Goal: Information Seeking & Learning: Learn about a topic

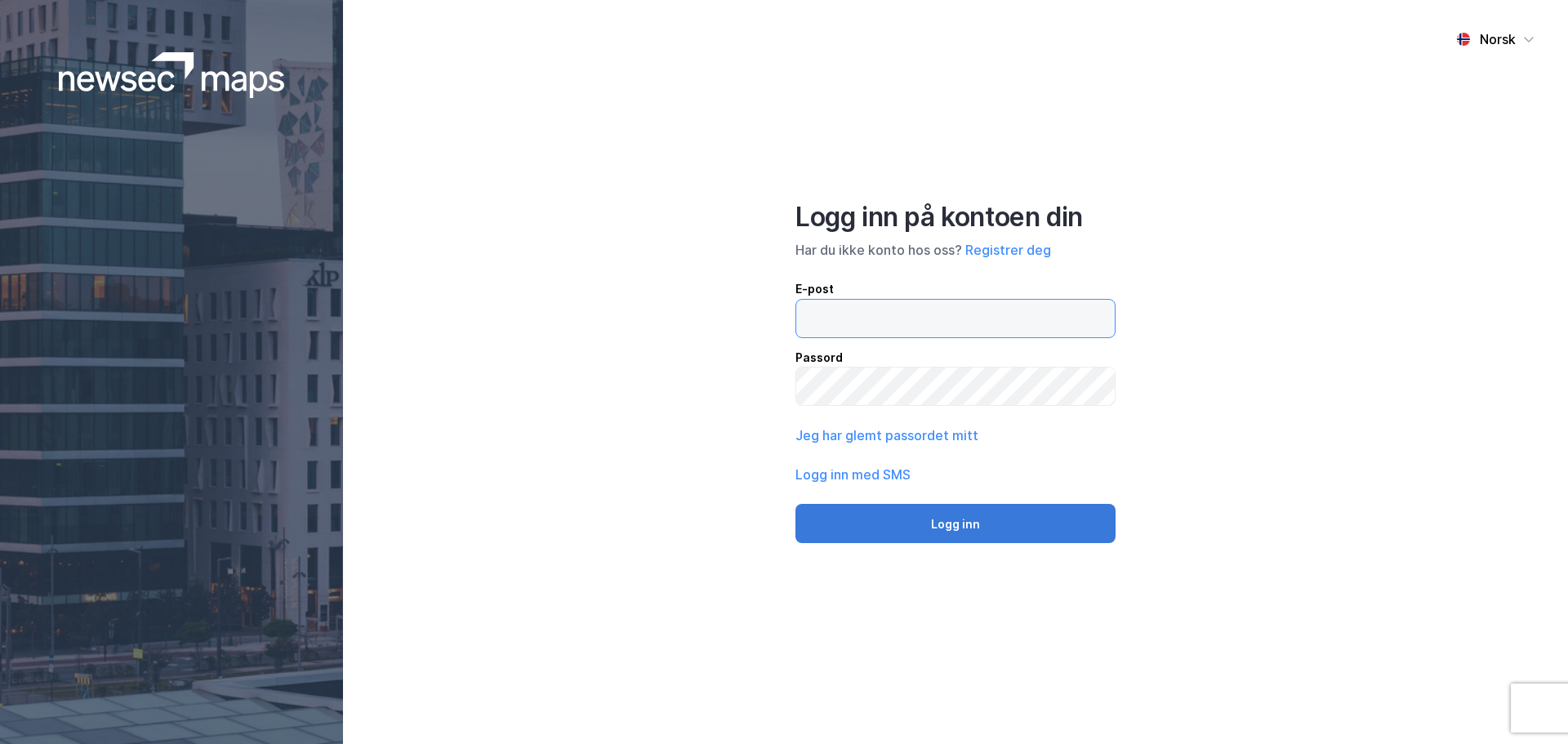
type input "[EMAIL_ADDRESS][DOMAIN_NAME]"
click at [946, 525] on button "Logg inn" at bounding box center [955, 523] width 320 height 39
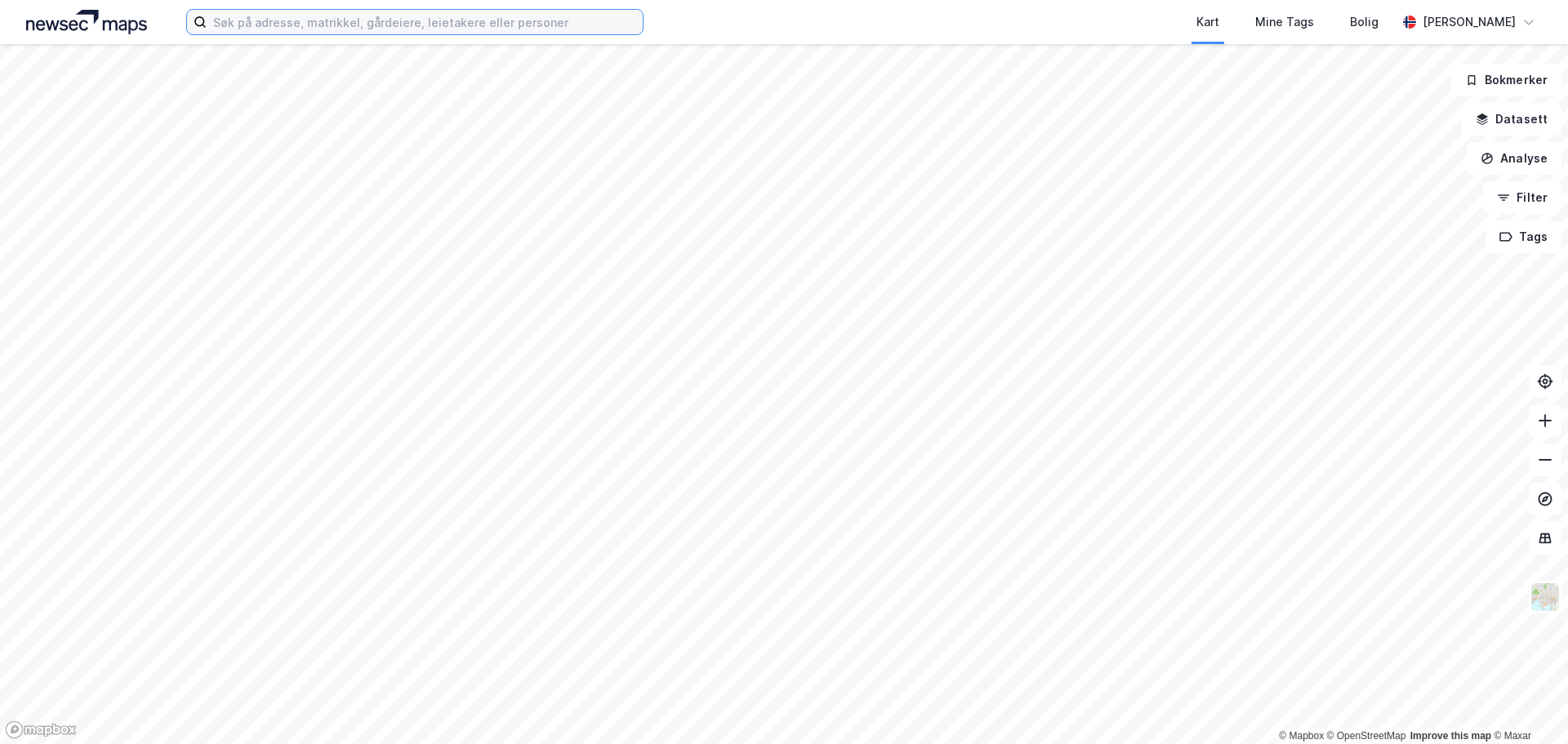
click at [339, 23] on input at bounding box center [424, 22] width 436 height 25
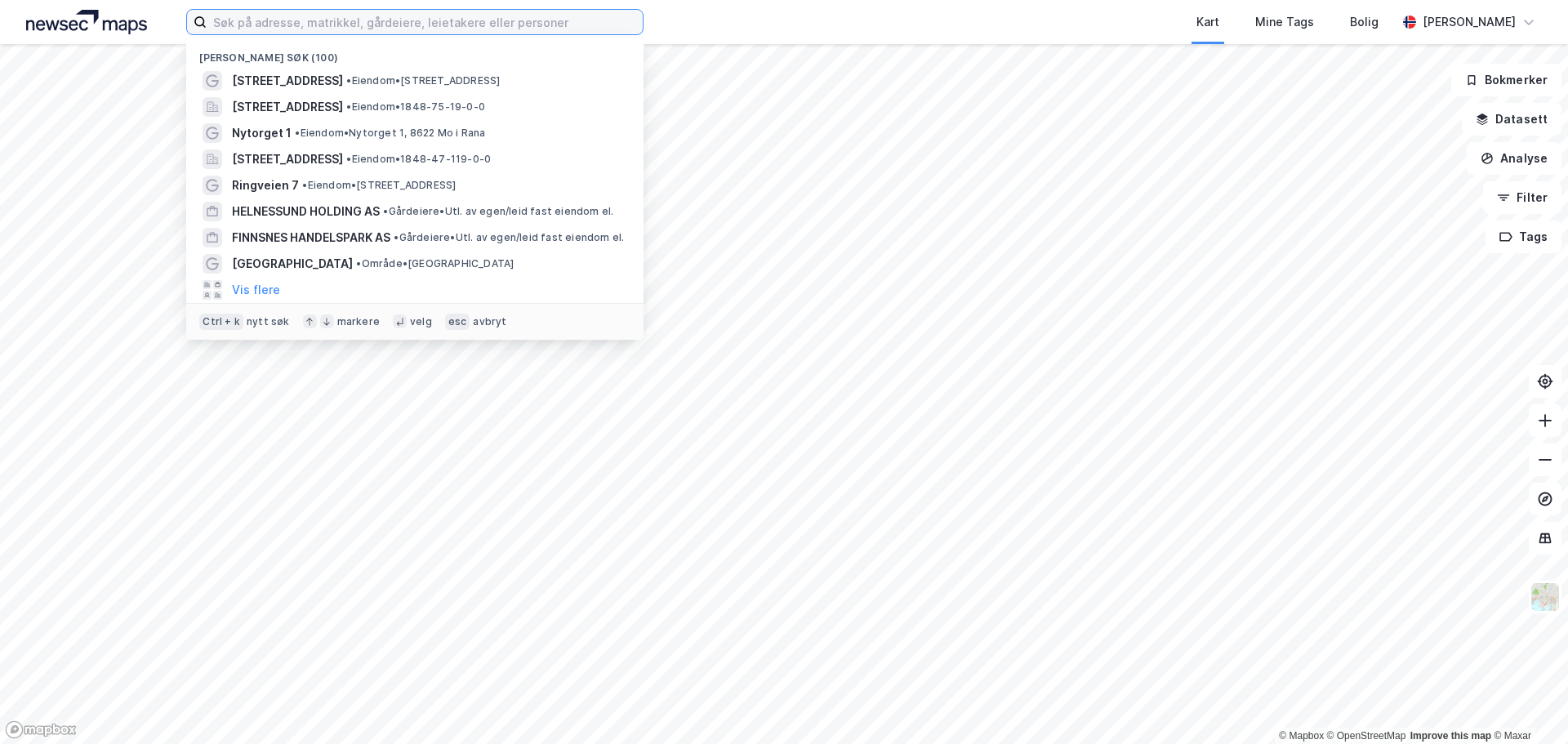
click at [305, 21] on input at bounding box center [424, 22] width 436 height 25
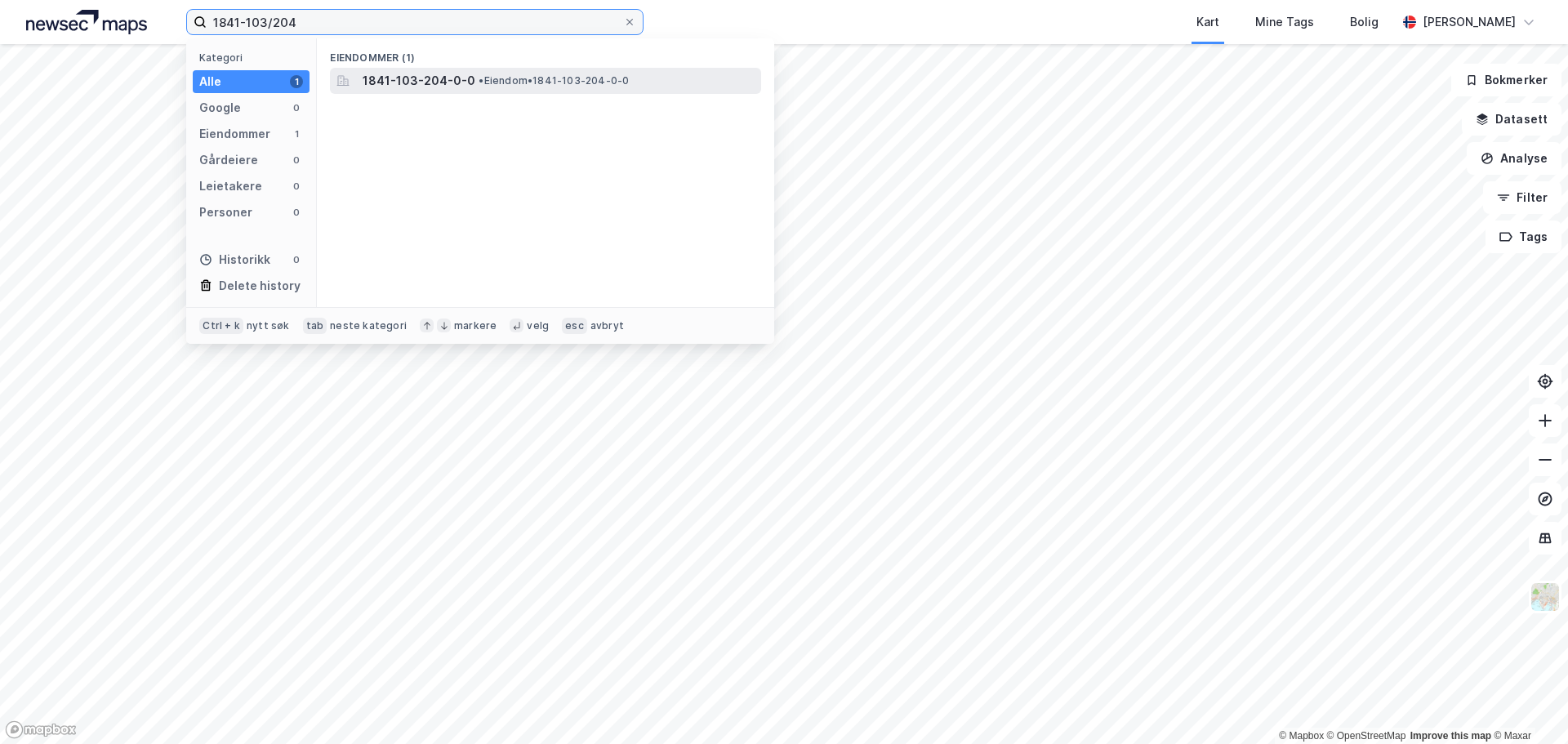
type input "1841-103/204"
click at [412, 81] on span "1841-103-204-0-0" at bounding box center [418, 80] width 113 height 19
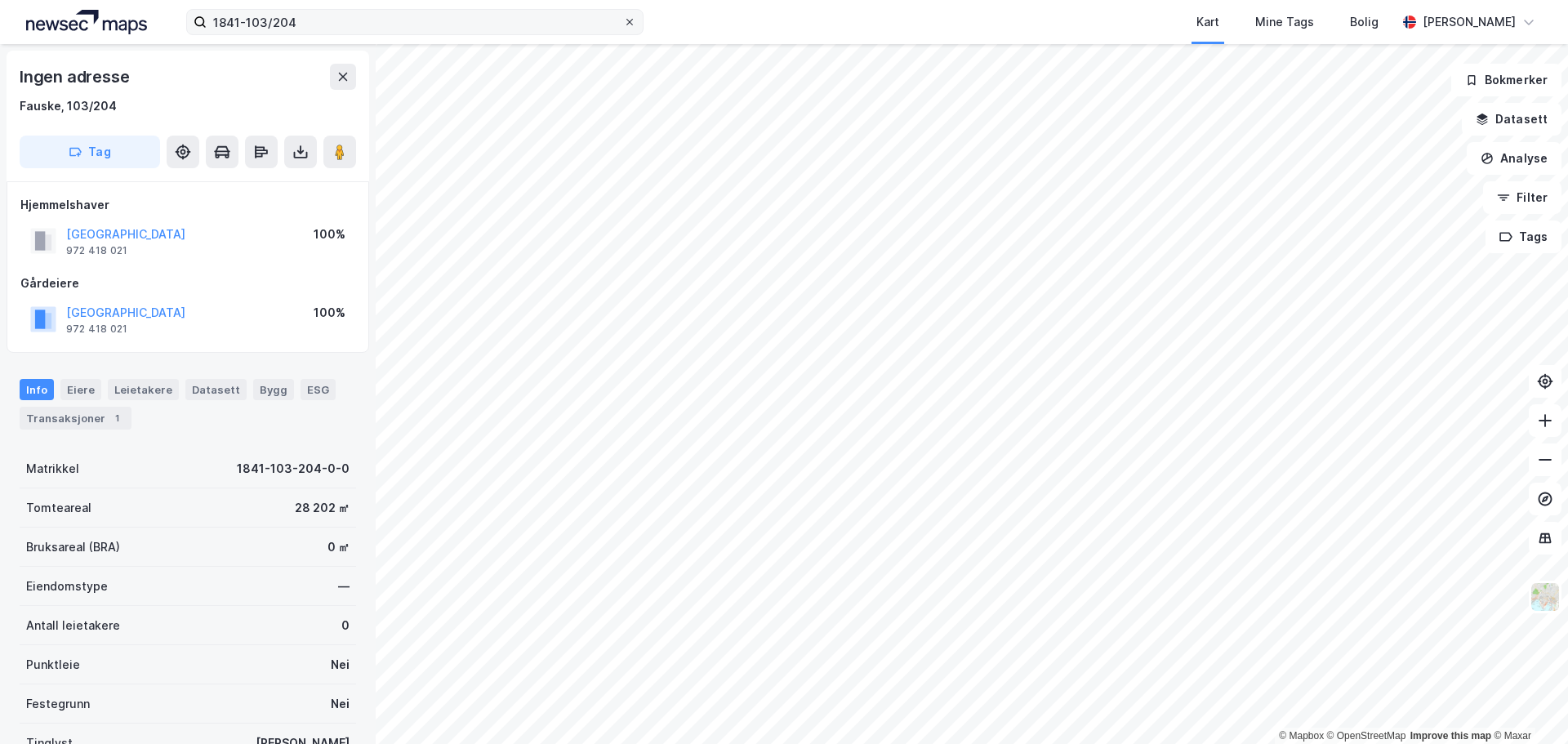
click at [631, 20] on icon at bounding box center [629, 21] width 6 height 6
click at [623, 20] on input "1841-103/204" at bounding box center [415, 22] width 417 height 25
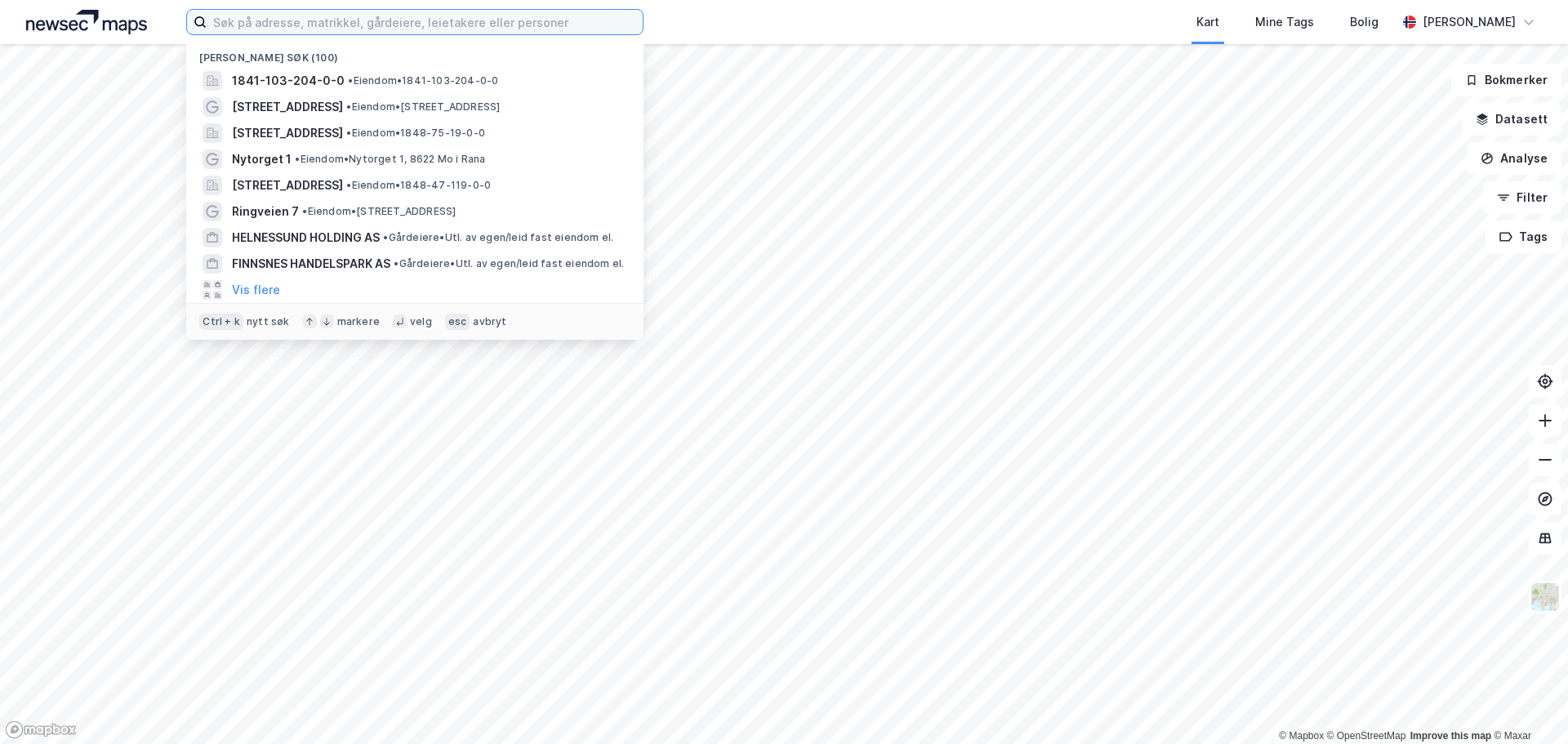
click at [435, 26] on input at bounding box center [424, 22] width 436 height 25
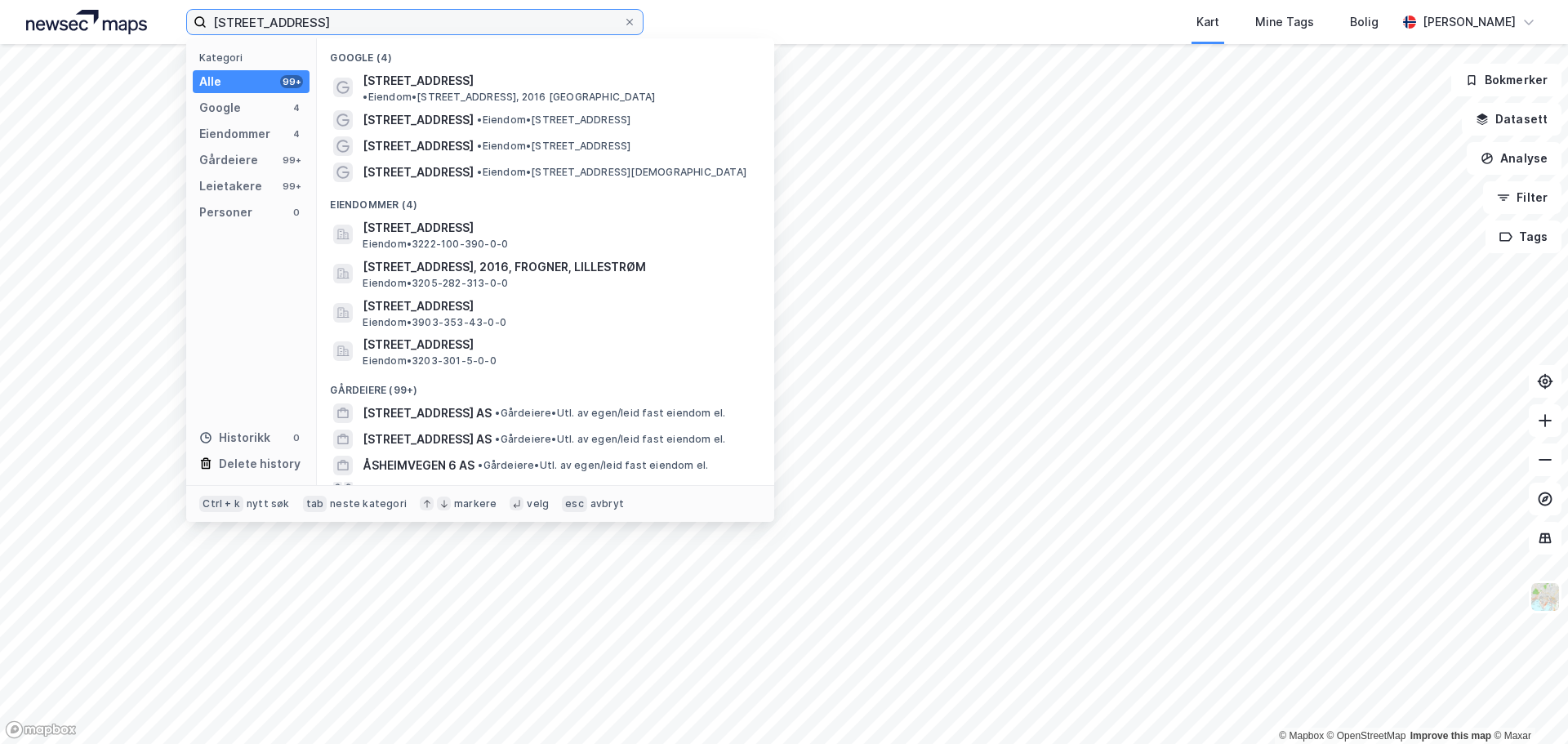
click at [361, 22] on input "[STREET_ADDRESS]" at bounding box center [415, 22] width 417 height 25
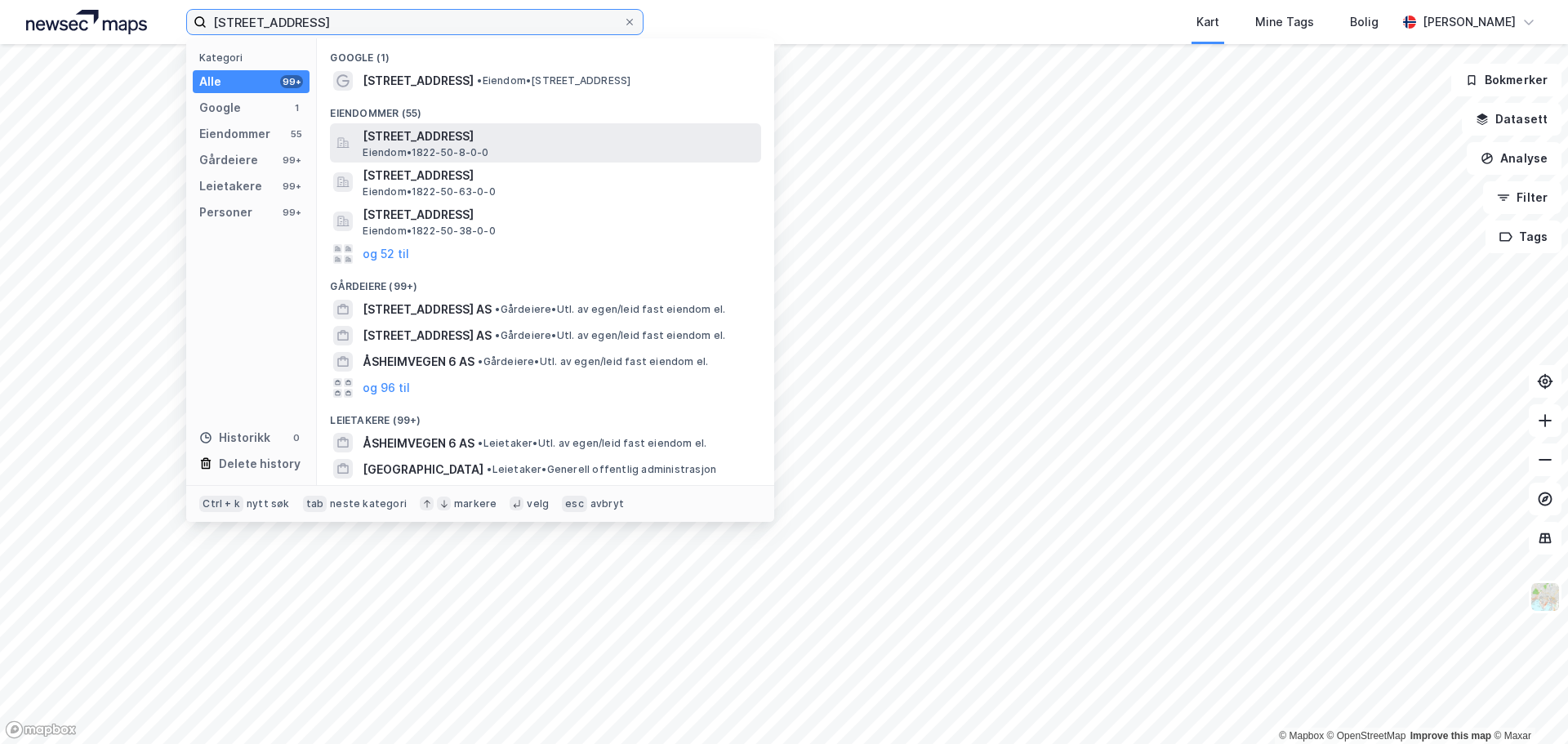
type input "[STREET_ADDRESS]"
click at [439, 139] on span "[STREET_ADDRESS]" at bounding box center [558, 136] width 392 height 19
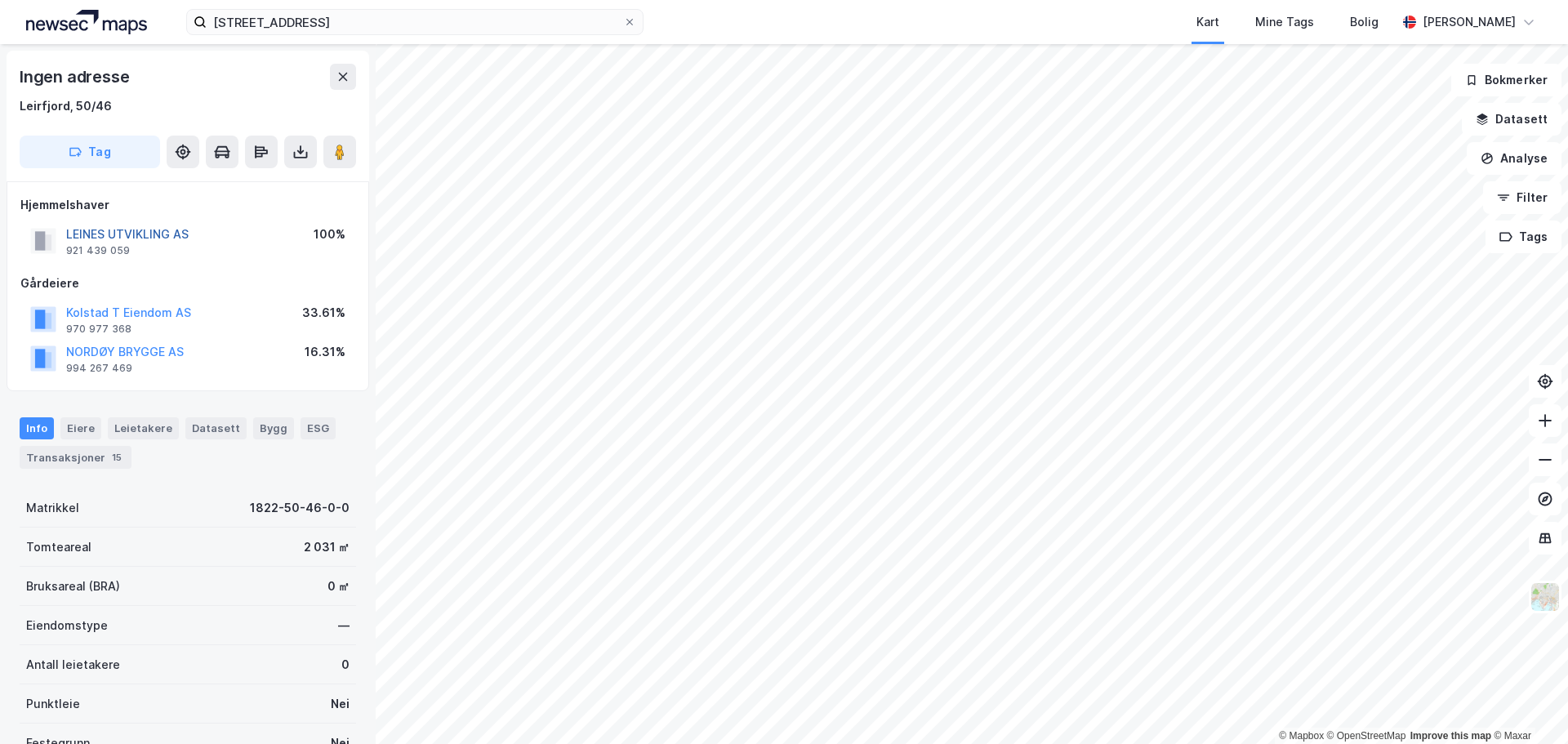
click at [0, 0] on button "LEINES UTVIKLING AS" at bounding box center [0, 0] width 0 height 0
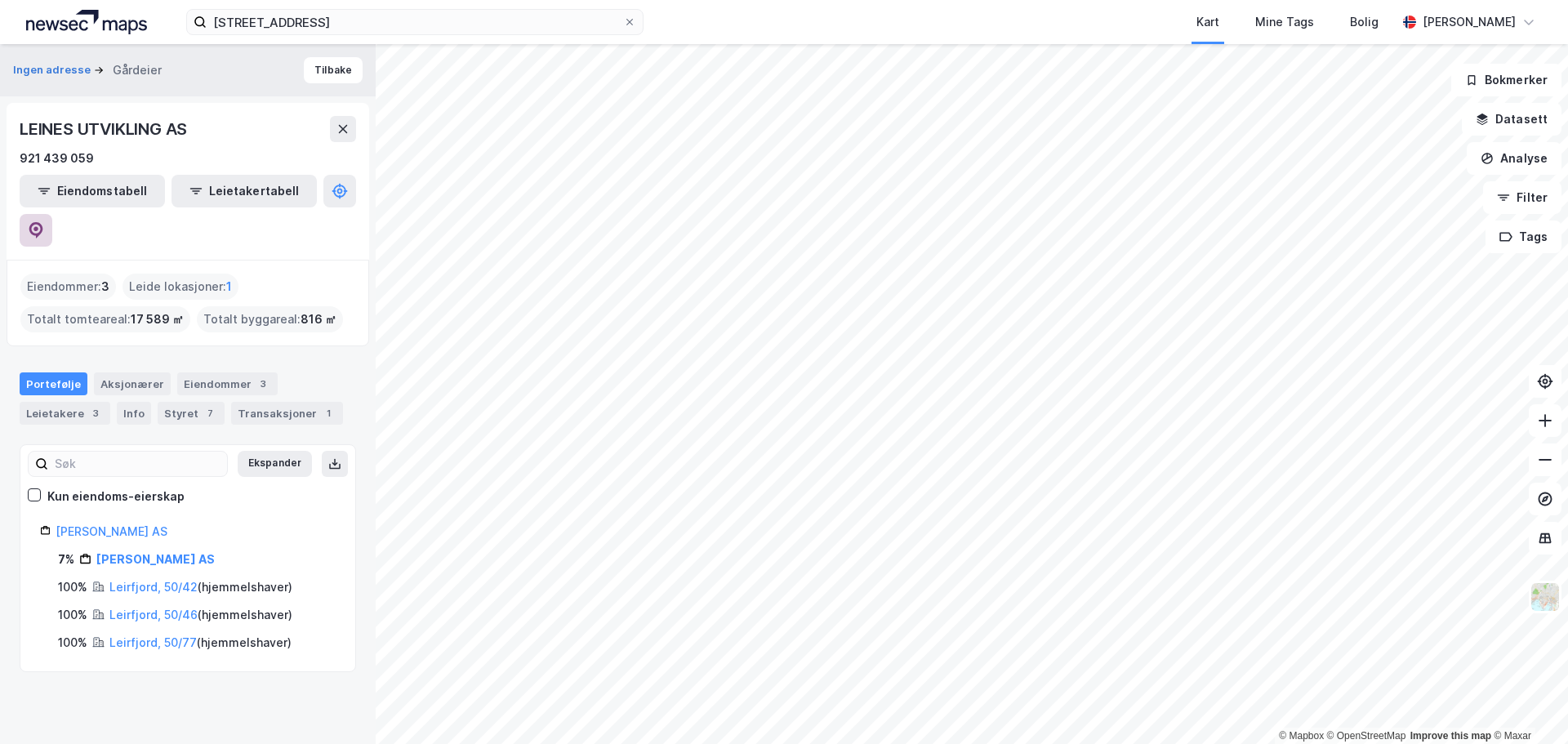
click at [39, 227] on icon at bounding box center [35, 228] width 5 height 5
click at [317, 70] on button "Tilbake" at bounding box center [333, 70] width 59 height 26
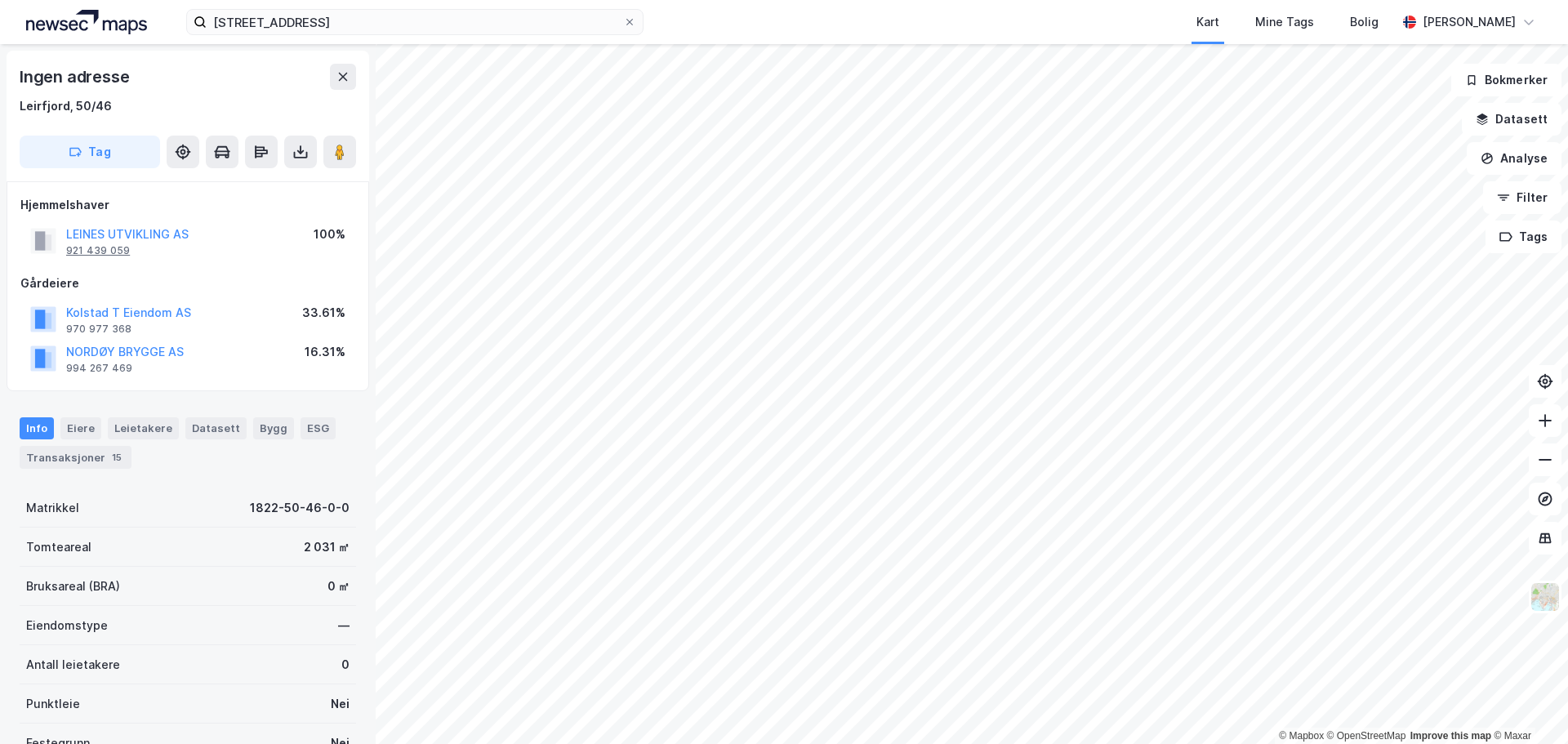
click at [95, 249] on div "921 439 059" at bounding box center [97, 250] width 63 height 13
click at [1544, 435] on button at bounding box center [1545, 421] width 33 height 33
click at [1543, 434] on button at bounding box center [1545, 421] width 33 height 33
